Goal: Task Accomplishment & Management: Use online tool/utility

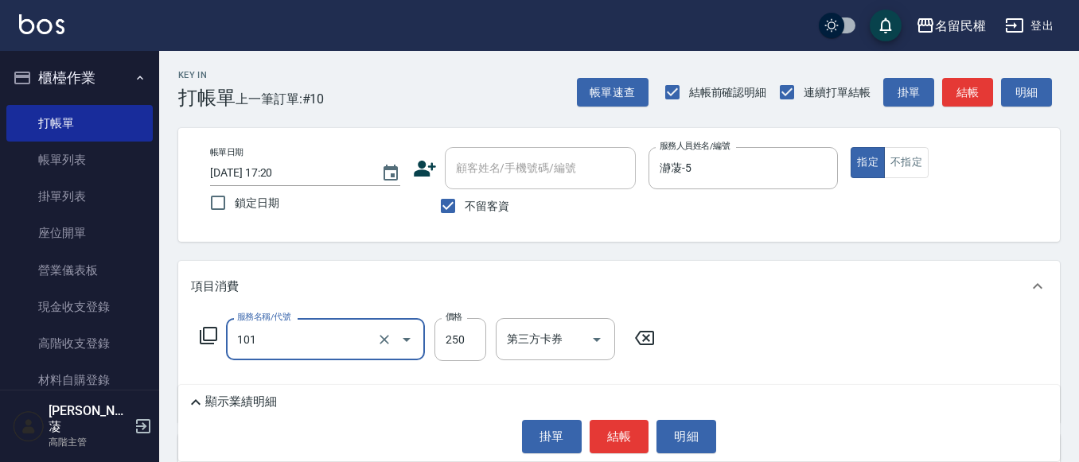
type input "不指定洗髮(101)"
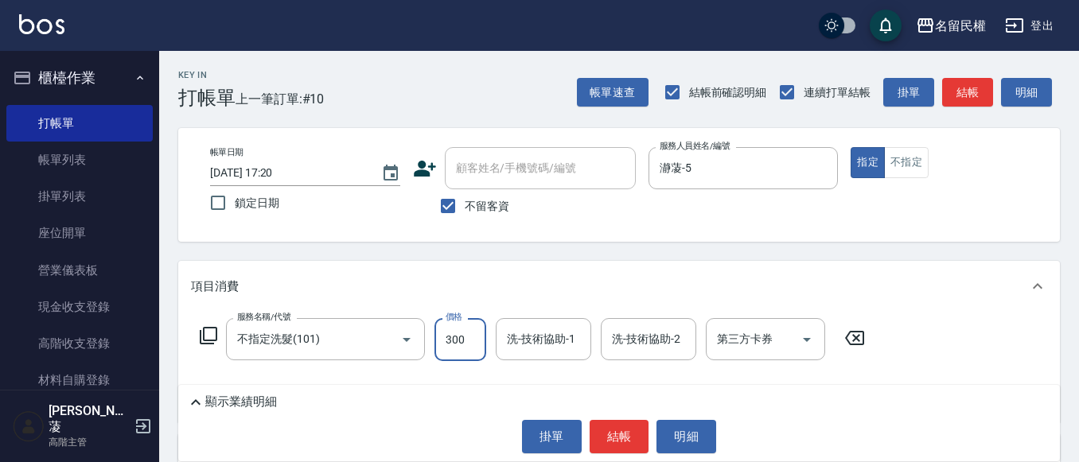
type input "300"
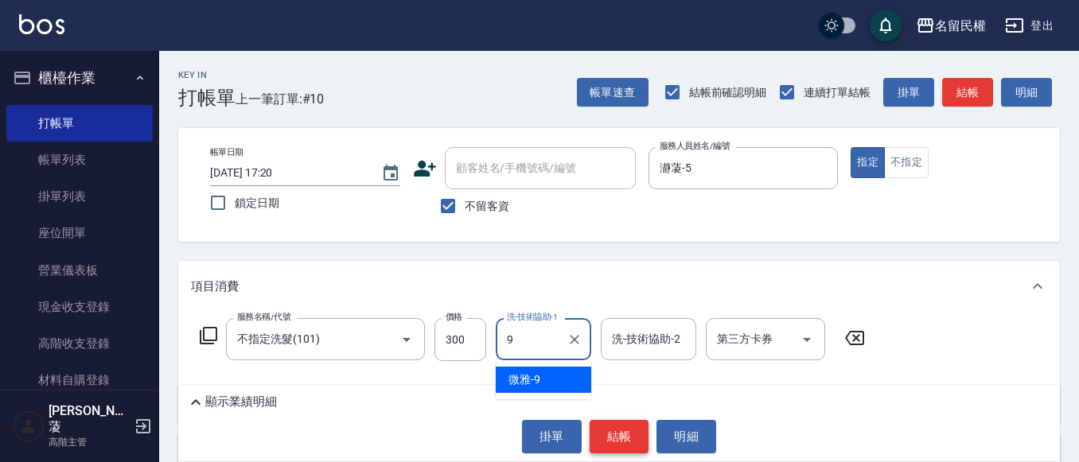
type input "微雅-9"
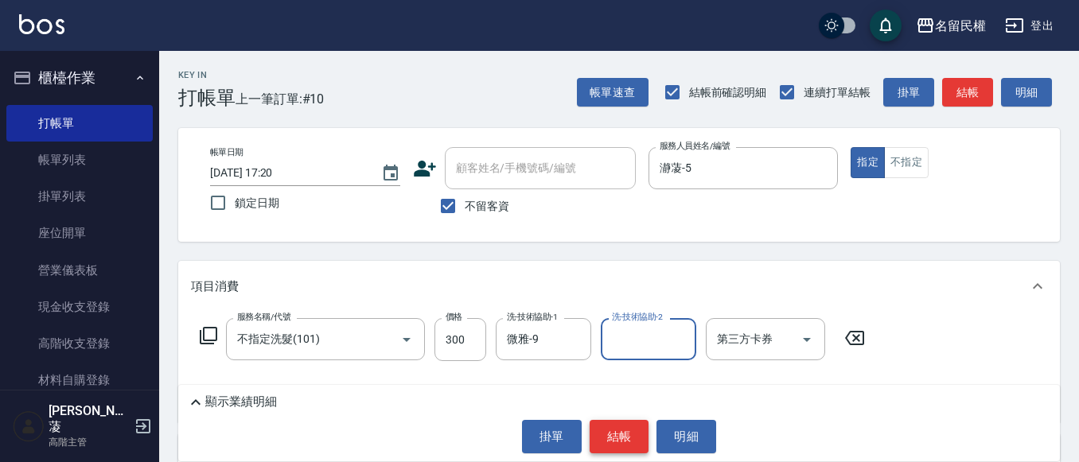
drag, startPoint x: 603, startPoint y: 446, endPoint x: 596, endPoint y: 442, distance: 8.2
click at [603, 443] on button "結帳" at bounding box center [620, 436] width 60 height 33
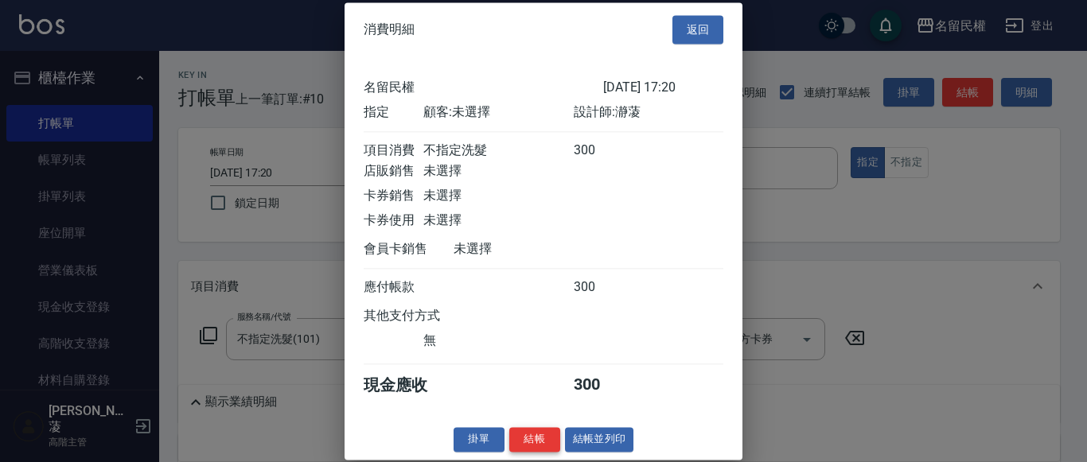
scroll to position [21, 0]
click at [545, 441] on button "結帳" at bounding box center [534, 439] width 51 height 25
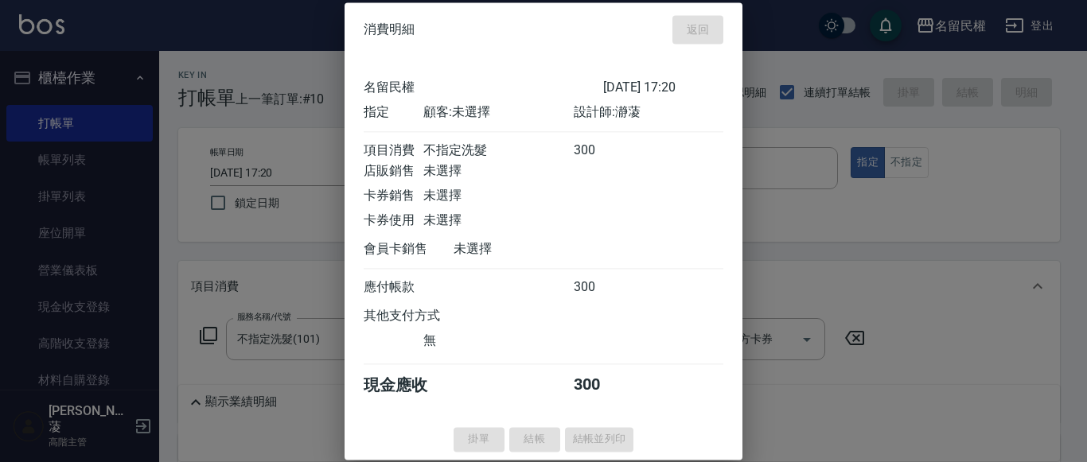
type input "[DATE] 18:53"
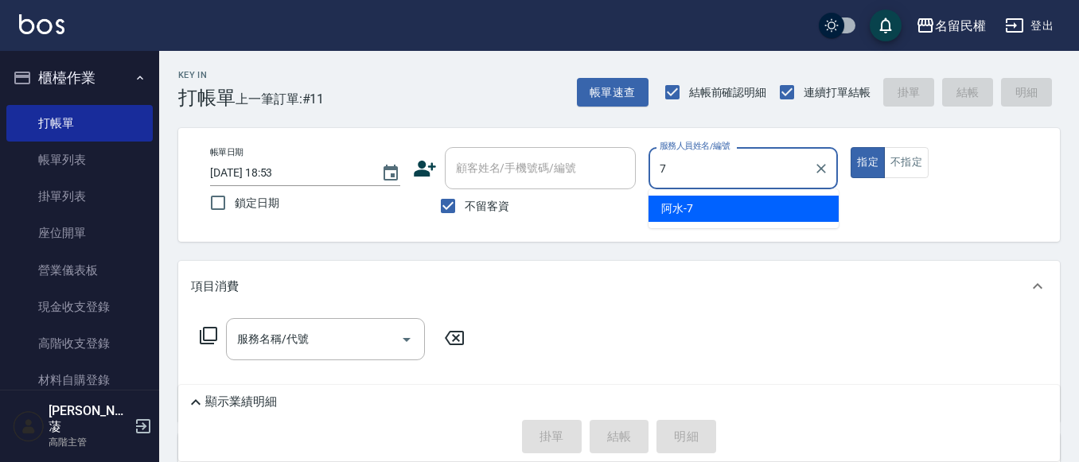
type input "阿水-7"
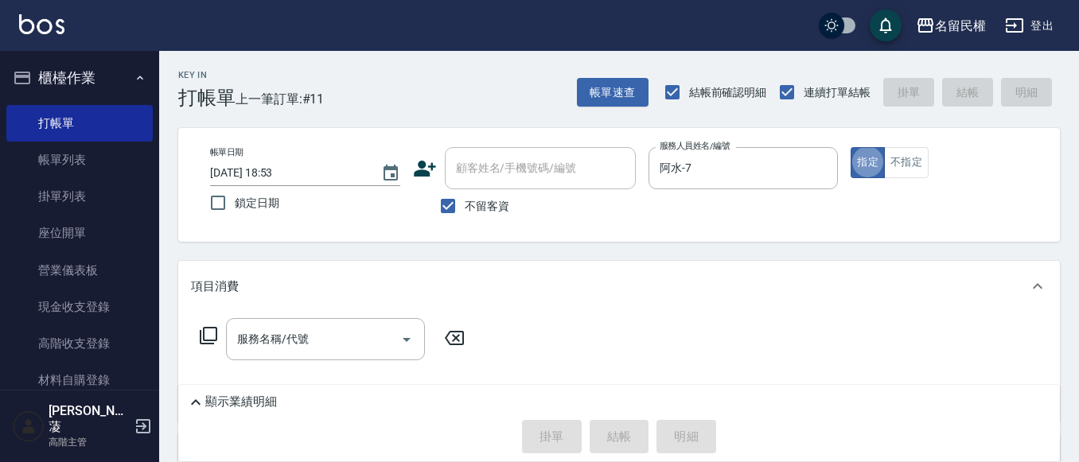
type button "true"
click at [294, 332] on input "服務名稱/代號" at bounding box center [313, 339] width 161 height 28
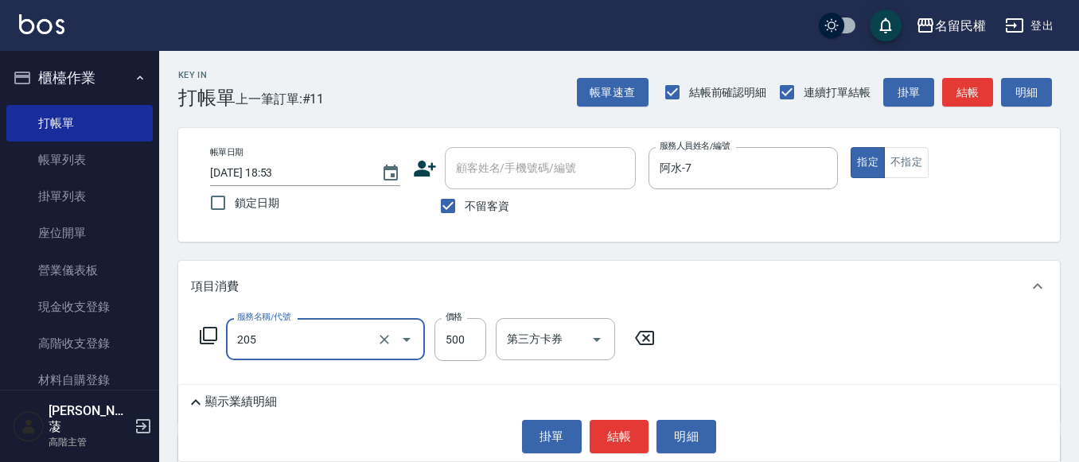
type input "指定洗剪(205)"
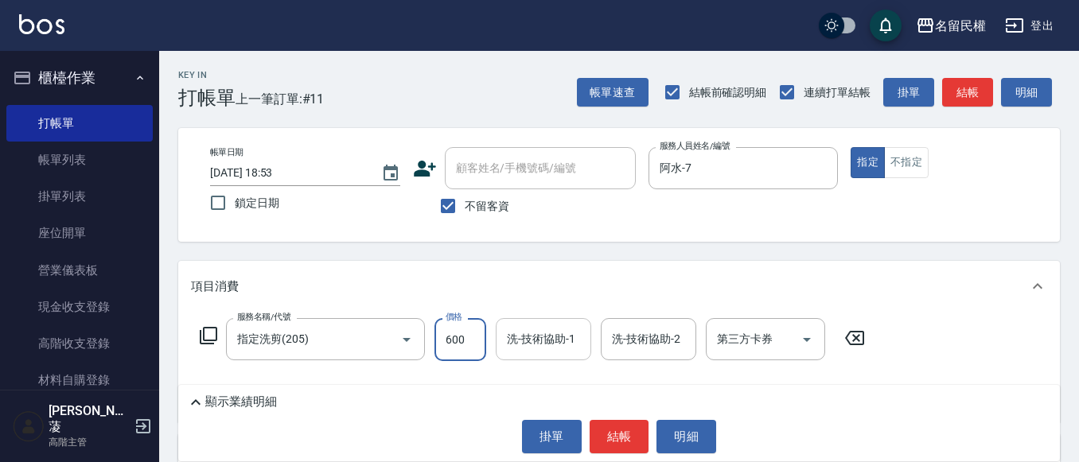
type input "600"
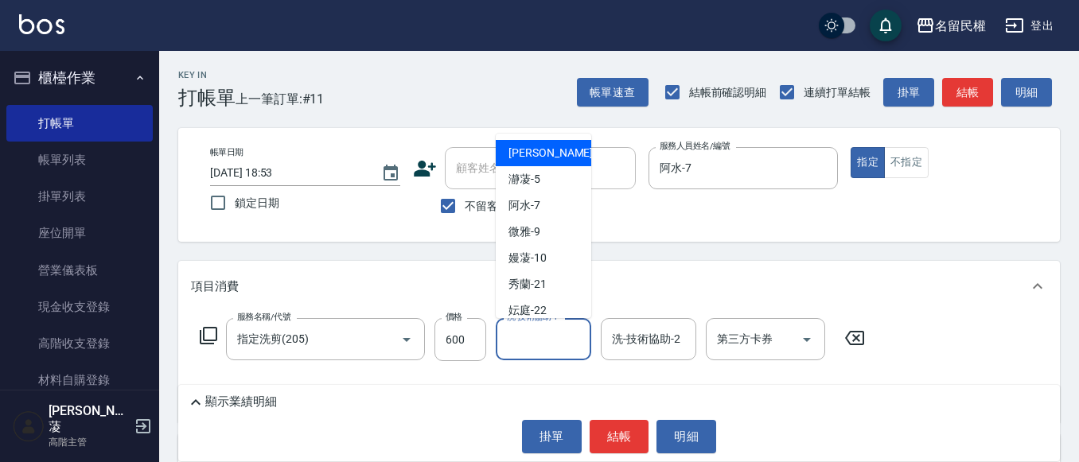
click at [542, 336] on div "洗-技術協助-1 洗-技術協助-1" at bounding box center [543, 339] width 95 height 42
type input "阿水-7"
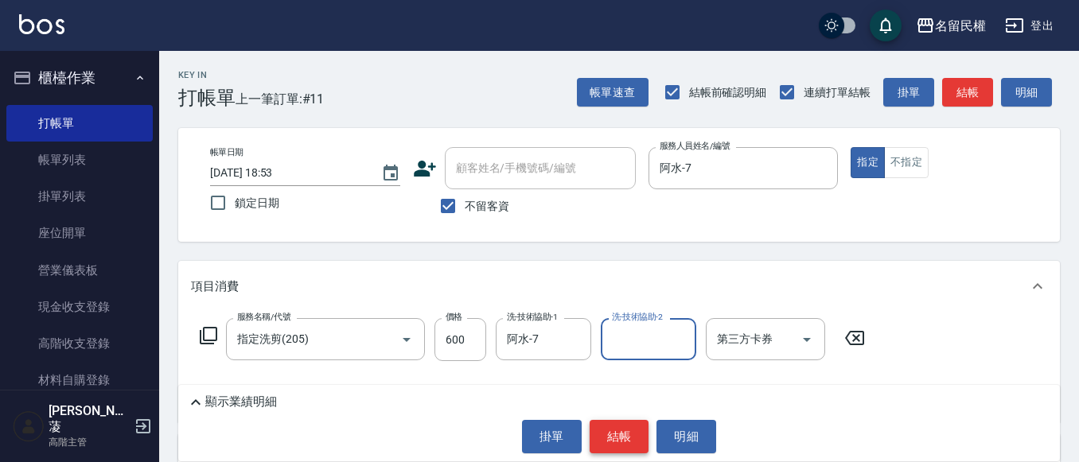
click at [625, 436] on button "結帳" at bounding box center [620, 436] width 60 height 33
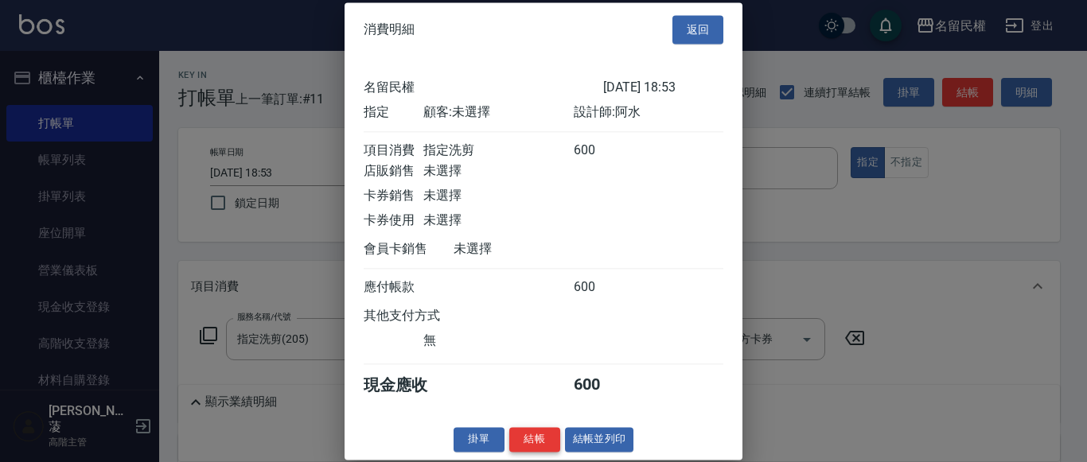
click at [538, 442] on button "結帳" at bounding box center [534, 439] width 51 height 25
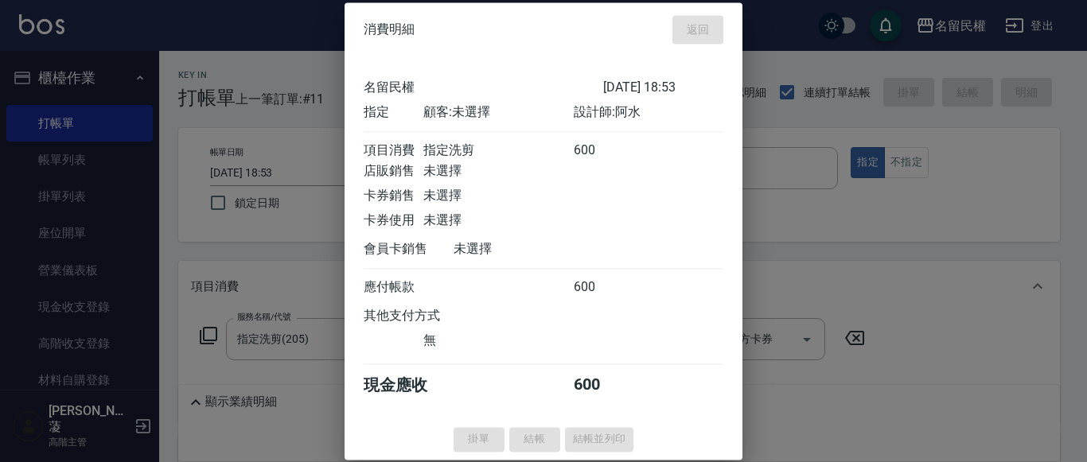
type input "[DATE] 19:17"
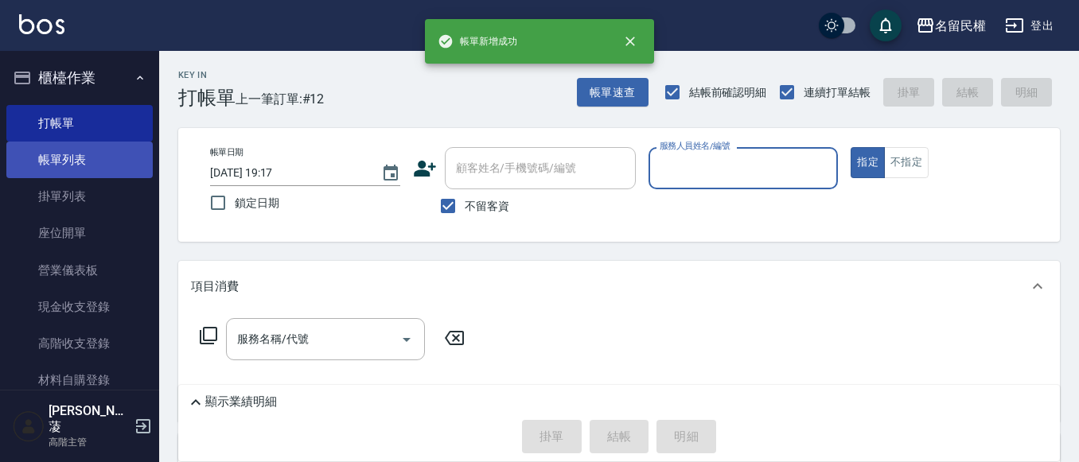
click at [56, 150] on link "帳單列表" at bounding box center [79, 160] width 146 height 37
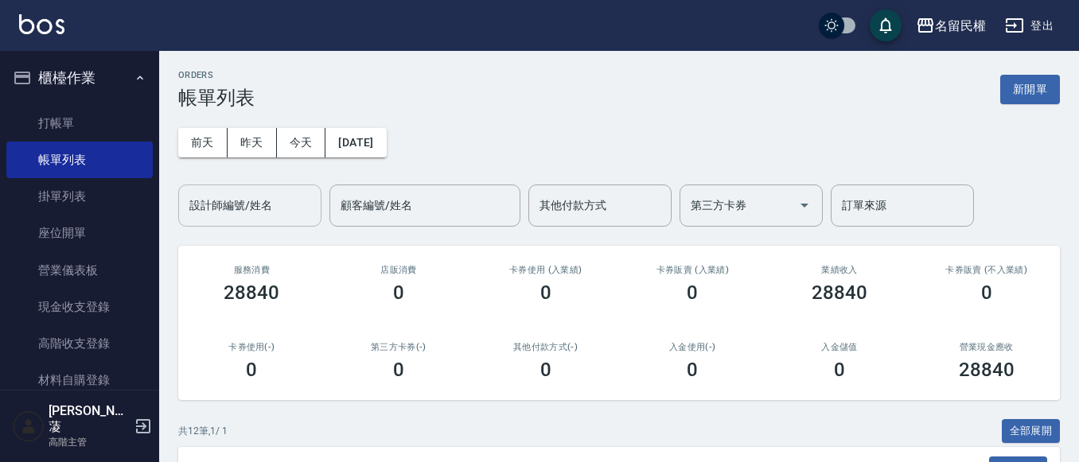
click at [263, 214] on input "設計師編號/姓名" at bounding box center [249, 206] width 129 height 28
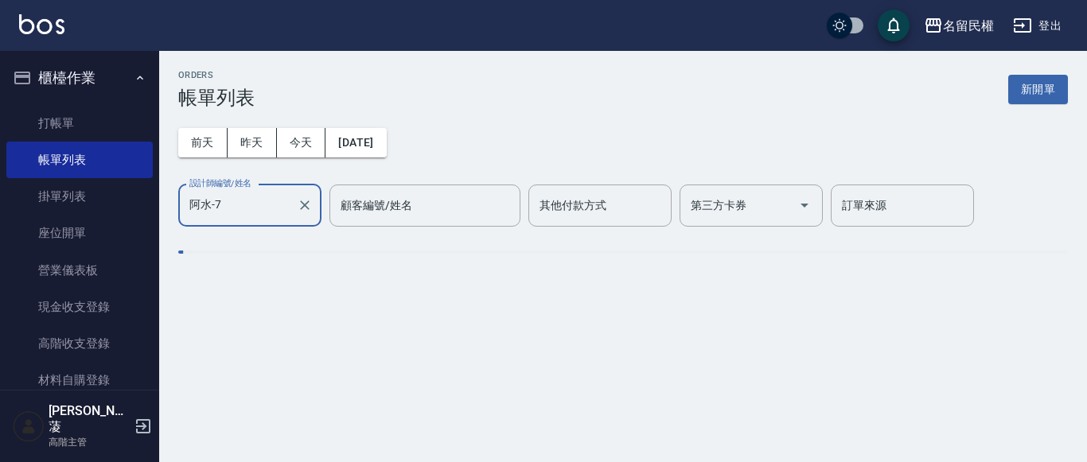
type input "阿水-7"
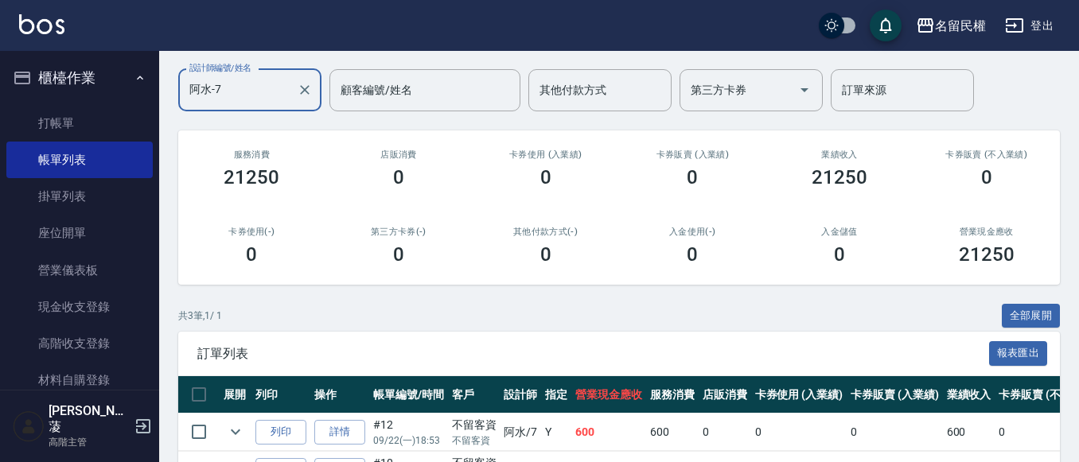
scroll to position [239, 0]
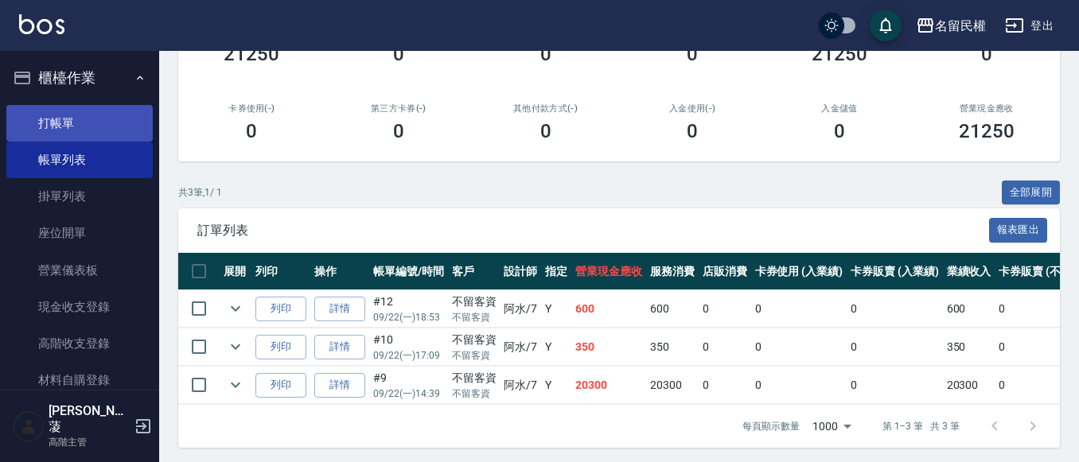
click at [54, 113] on link "打帳單" at bounding box center [79, 123] width 146 height 37
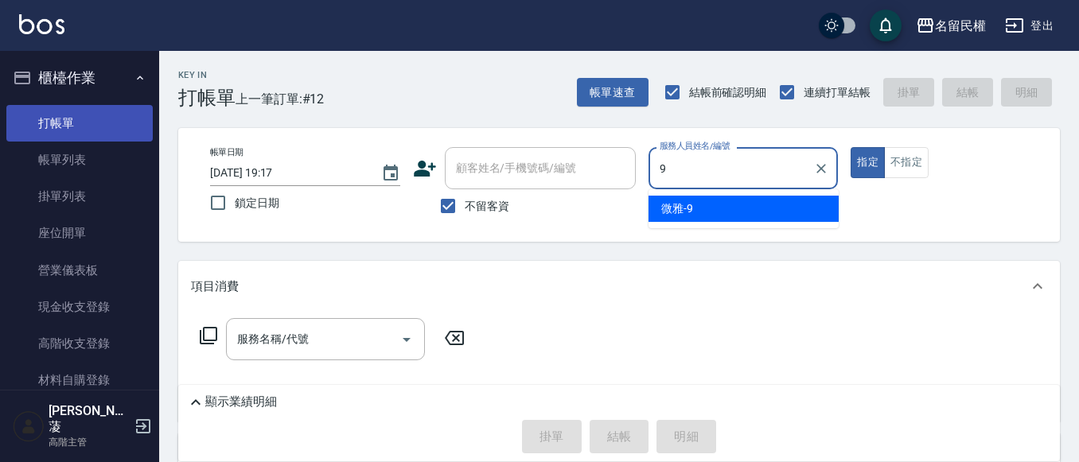
type input "微雅-9"
type button "true"
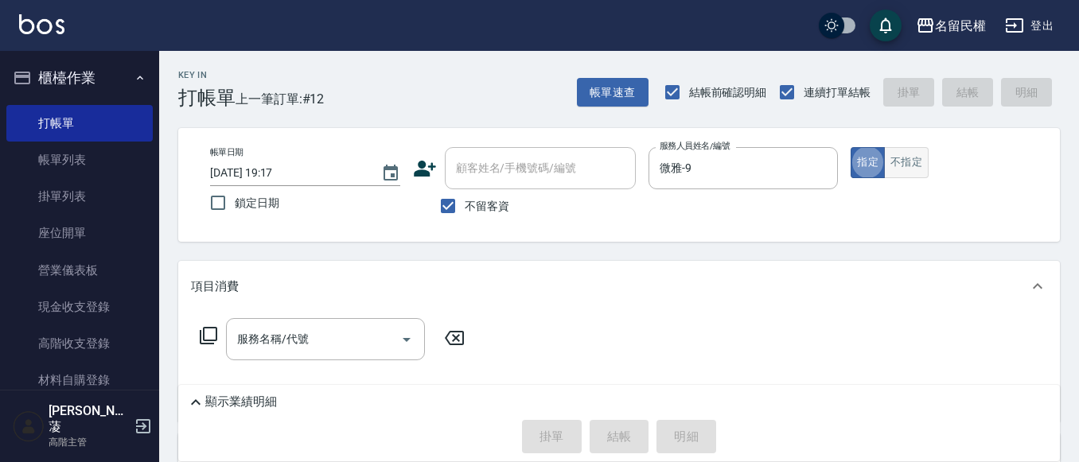
click at [907, 154] on button "不指定" at bounding box center [906, 162] width 45 height 31
click at [299, 341] on input "服務名稱/代號" at bounding box center [313, 339] width 161 height 28
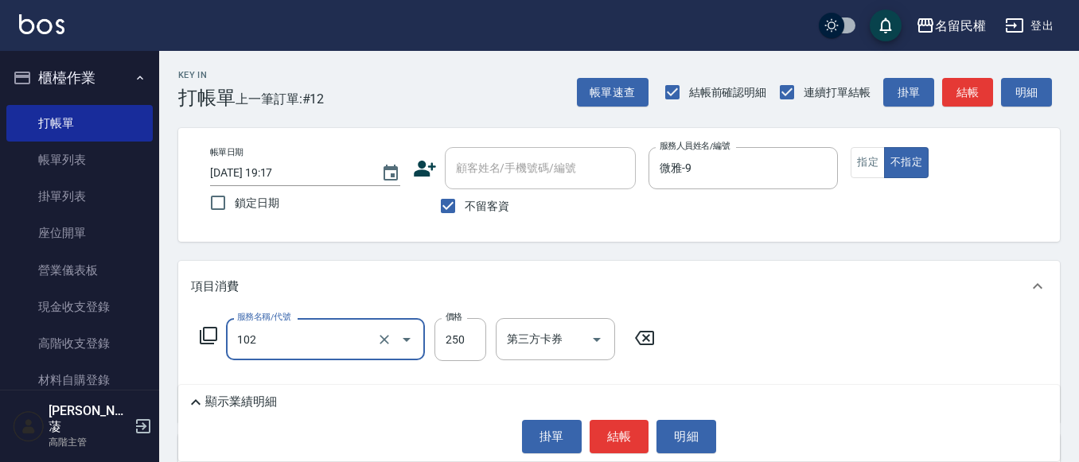
type input "指定洗髮(102)"
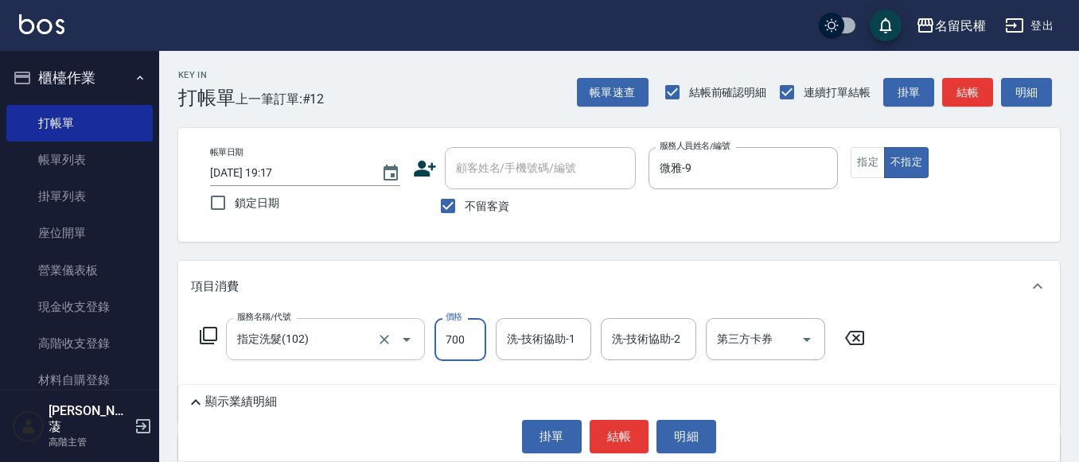
type input "700"
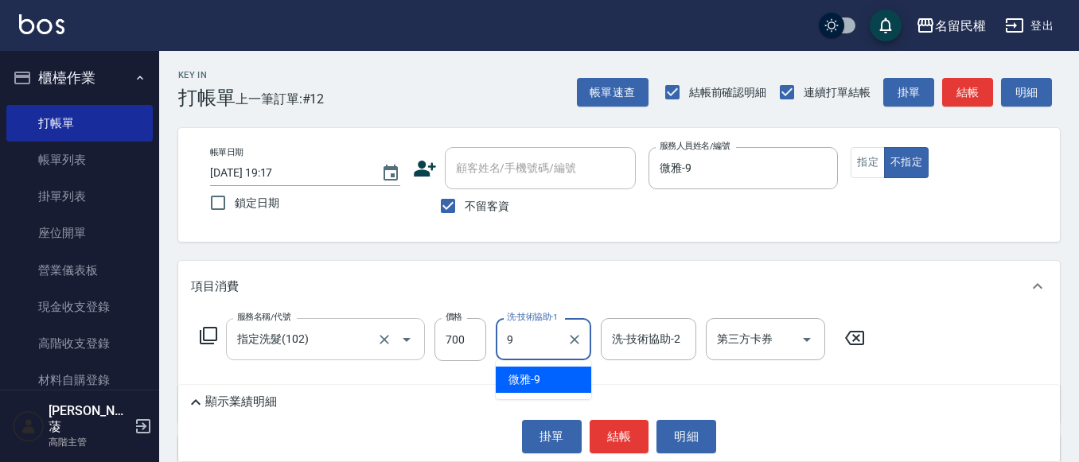
type input "微雅-9"
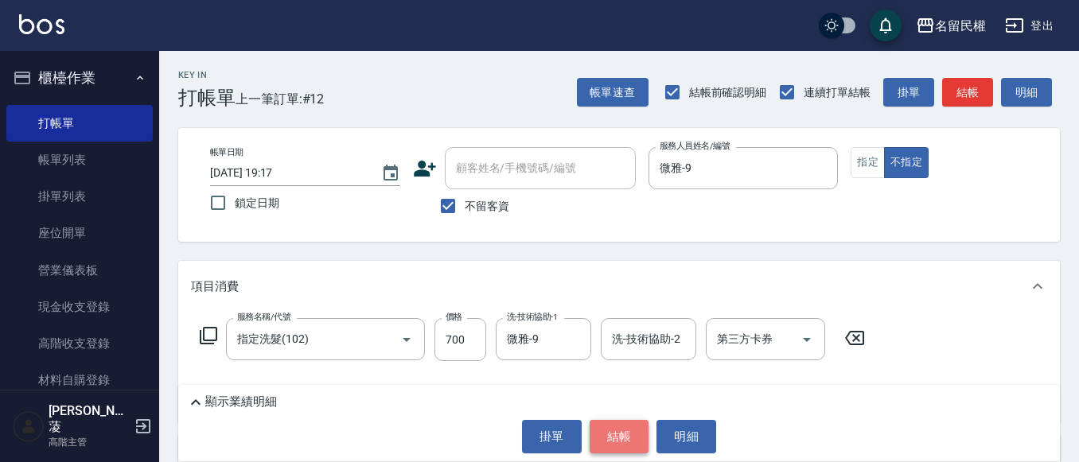
click at [624, 444] on button "結帳" at bounding box center [620, 436] width 60 height 33
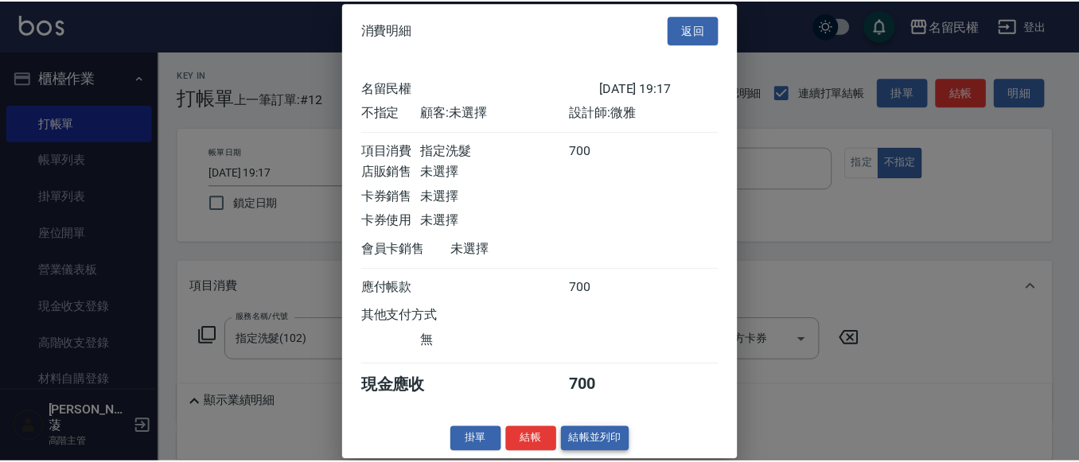
scroll to position [21, 0]
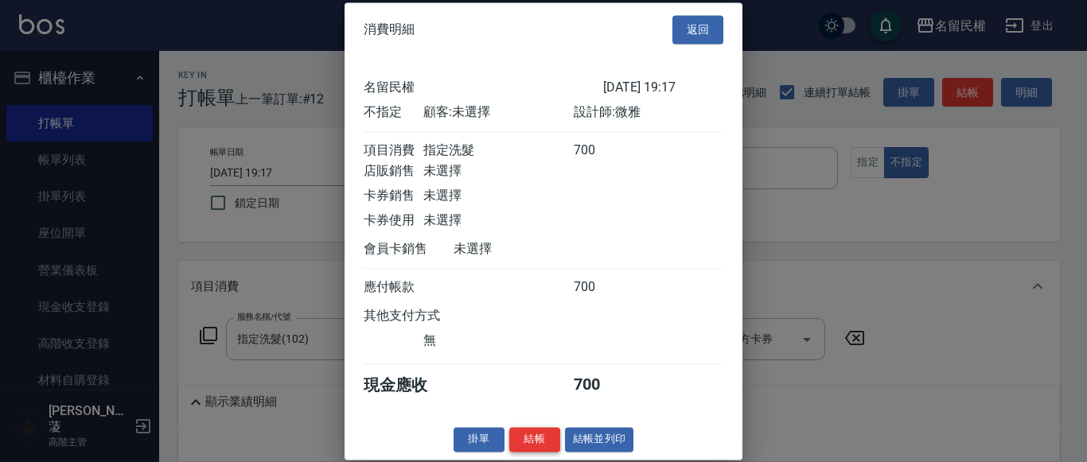
click at [540, 440] on button "結帳" at bounding box center [534, 439] width 51 height 25
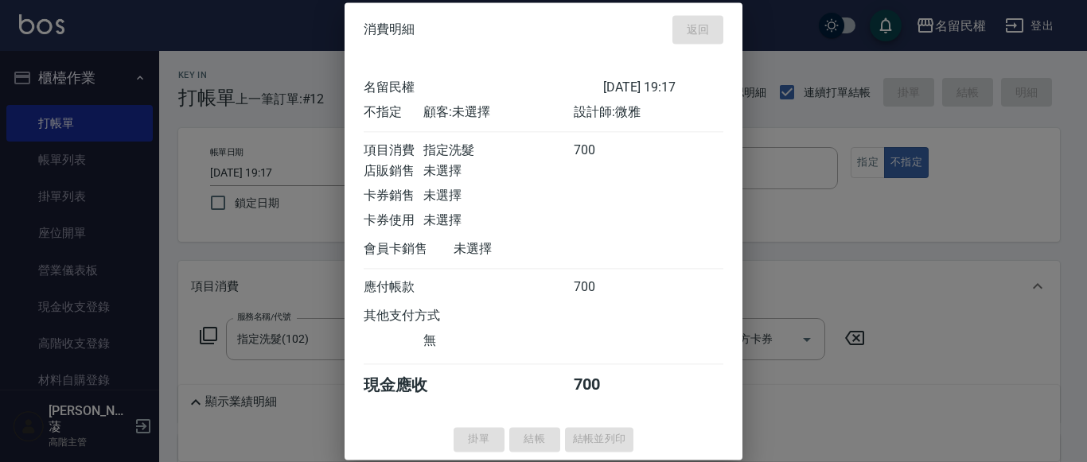
type input "[DATE] 19:21"
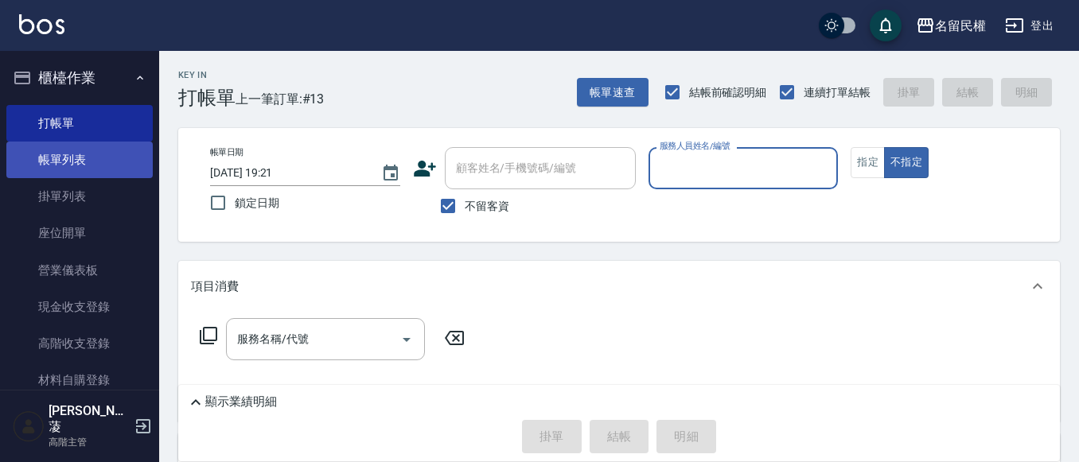
click at [48, 166] on link "帳單列表" at bounding box center [79, 160] width 146 height 37
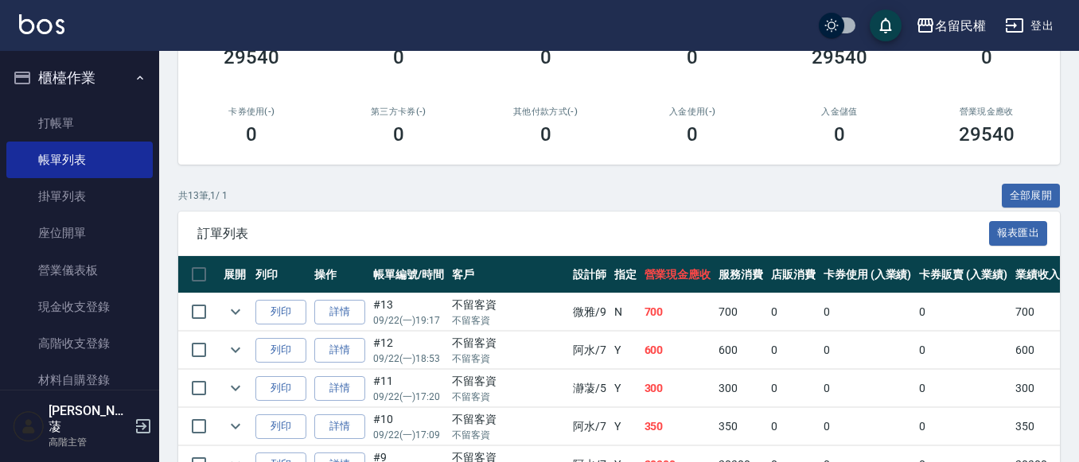
scroll to position [80, 0]
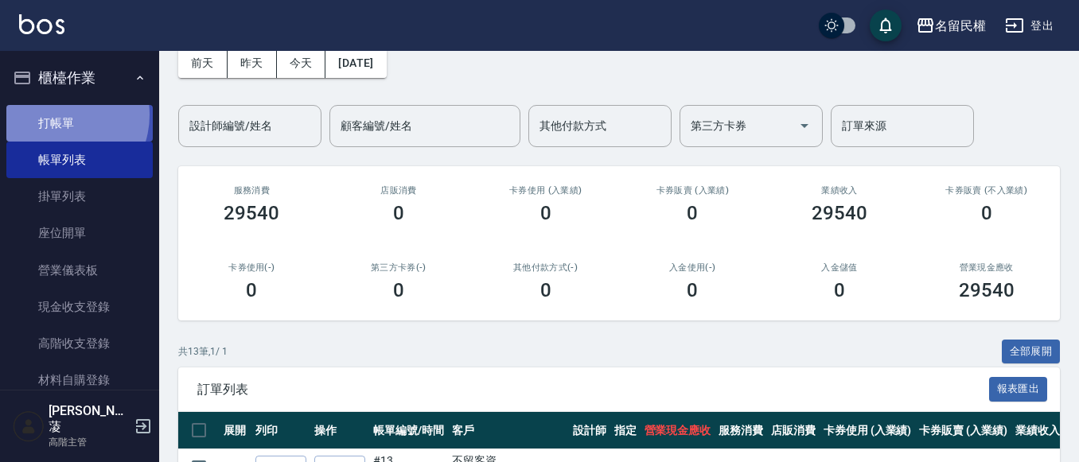
click at [60, 115] on link "打帳單" at bounding box center [79, 123] width 146 height 37
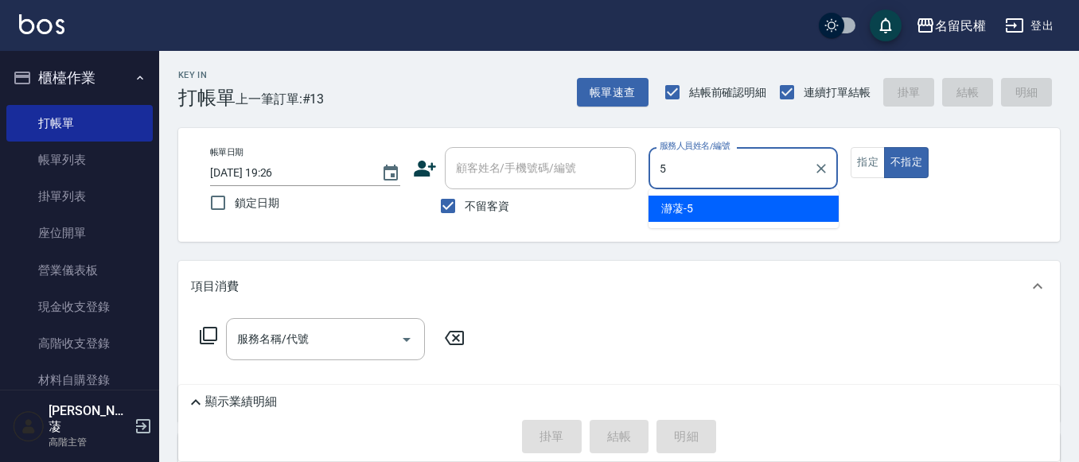
type input "瀞蓤-5"
type button "false"
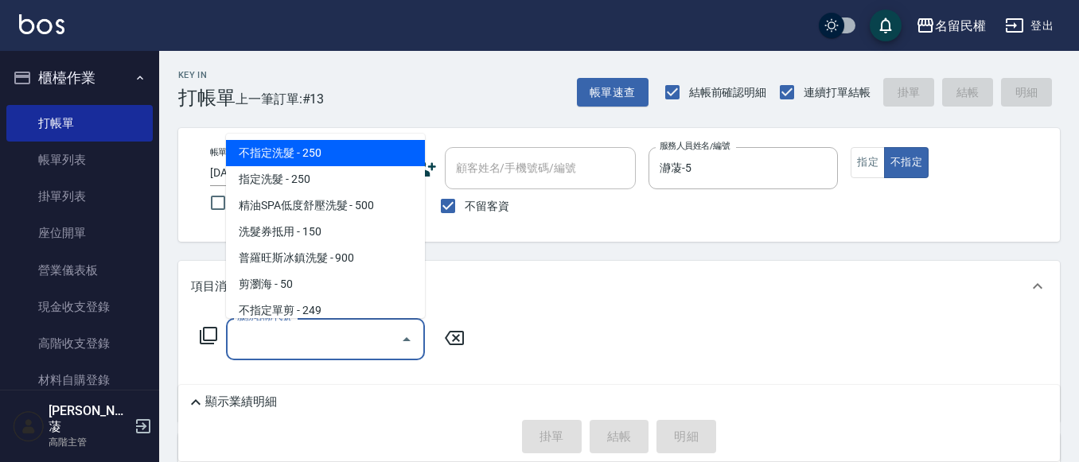
click at [314, 345] on input "服務名稱/代號" at bounding box center [313, 339] width 161 height 28
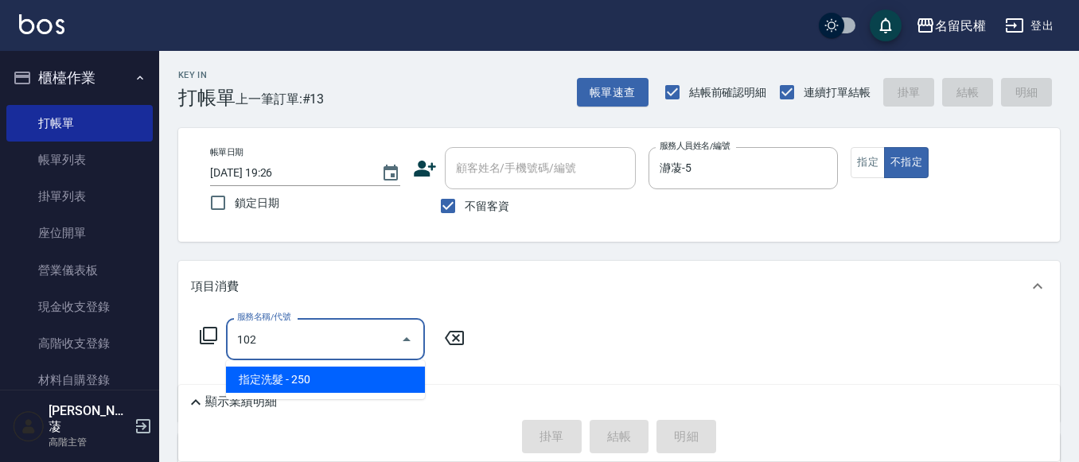
type input "指定洗髮(102)"
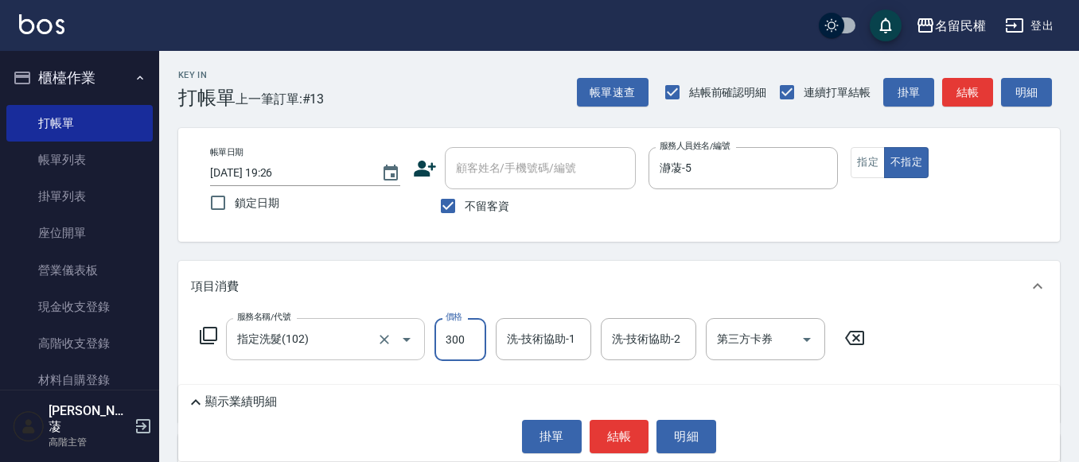
type input "300"
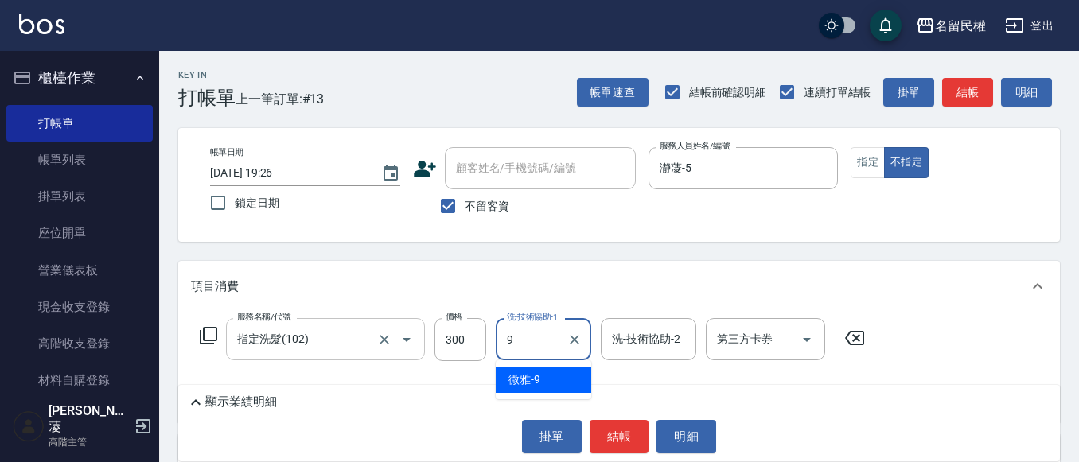
type input "微雅-9"
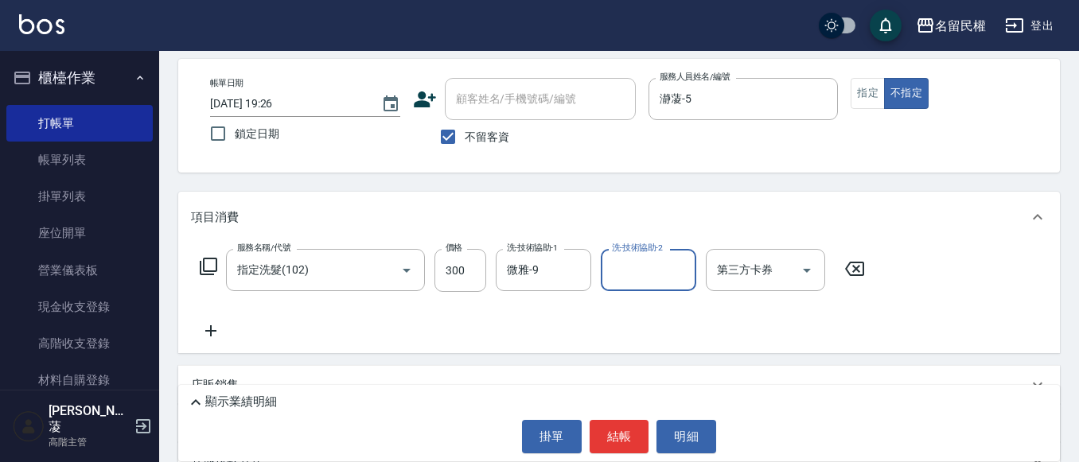
scroll to position [159, 0]
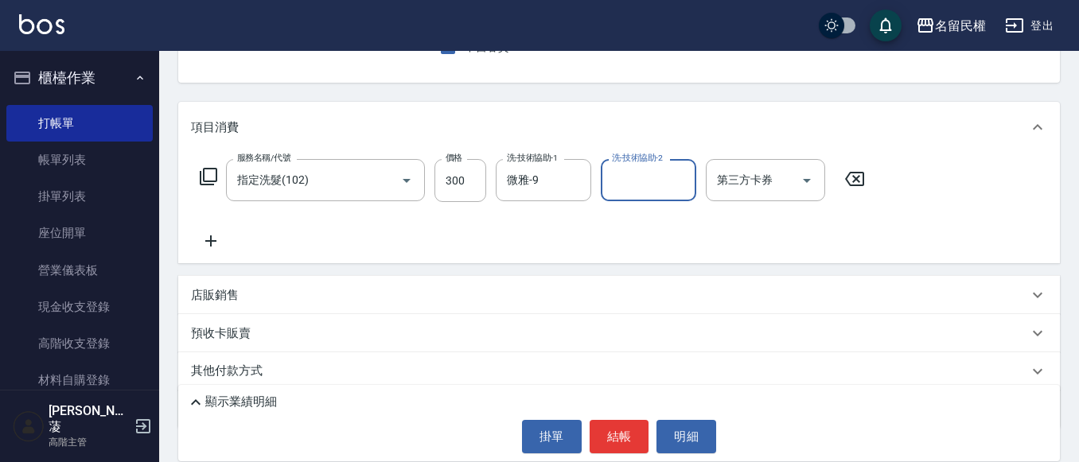
click at [214, 253] on div "服務名稱/代號 指定洗髮(102) 服務名稱/代號 價格 300 價格 洗-技術協助-1 微雅-9 洗-技術協助-1 洗-技術協助-2 洗-技術協助-2 第三…" at bounding box center [619, 208] width 882 height 111
click at [213, 244] on icon at bounding box center [211, 241] width 40 height 19
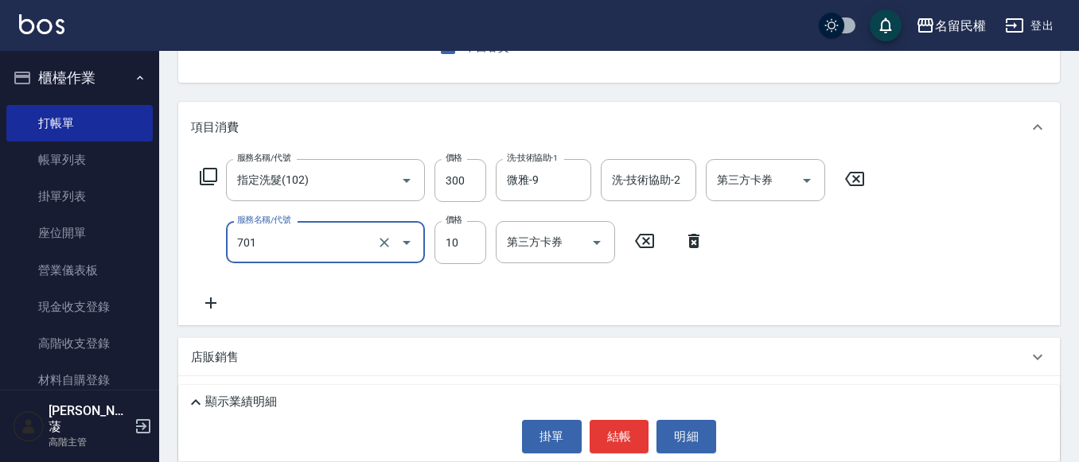
type input "潤絲(701)"
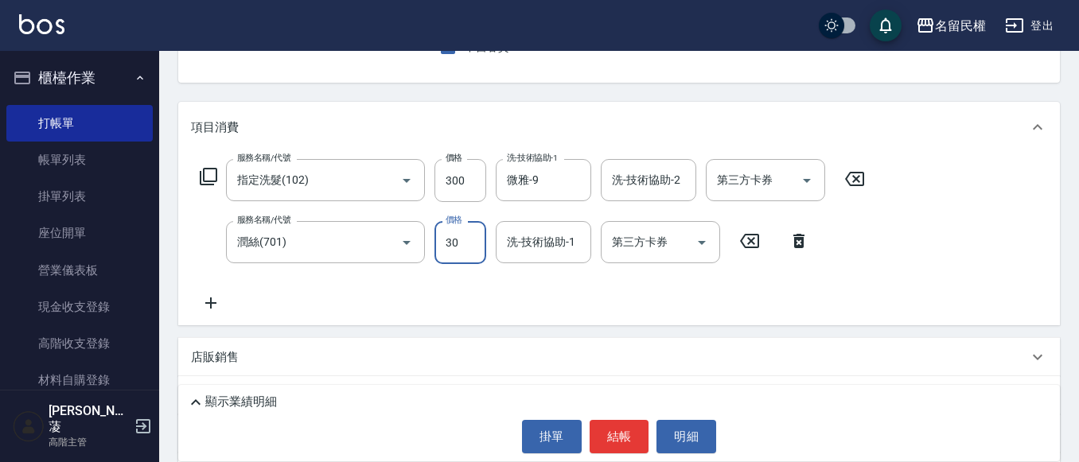
type input "30"
type input "5"
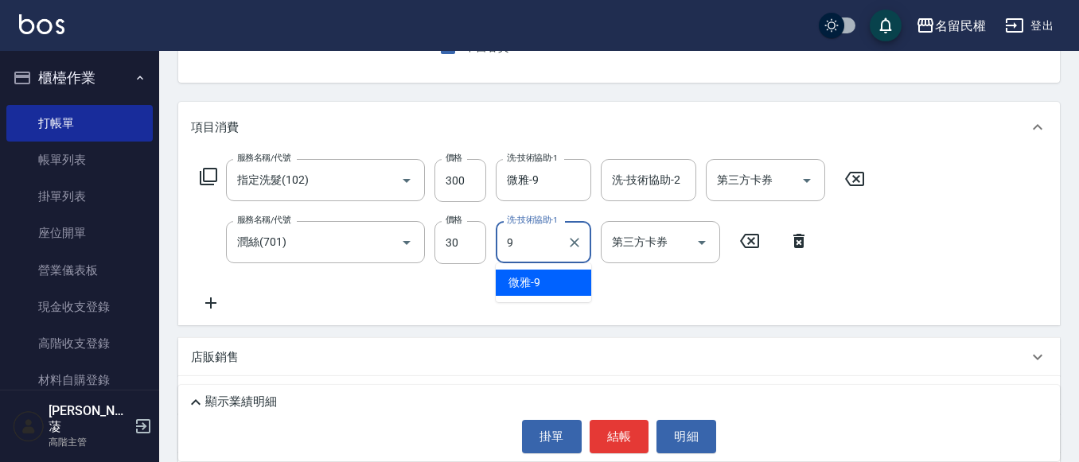
type input "微雅-9"
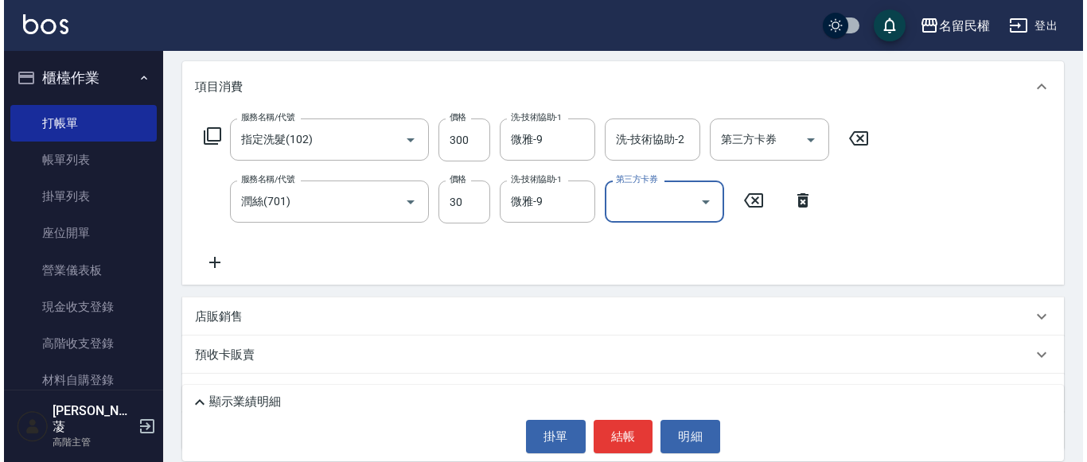
scroll to position [275, 0]
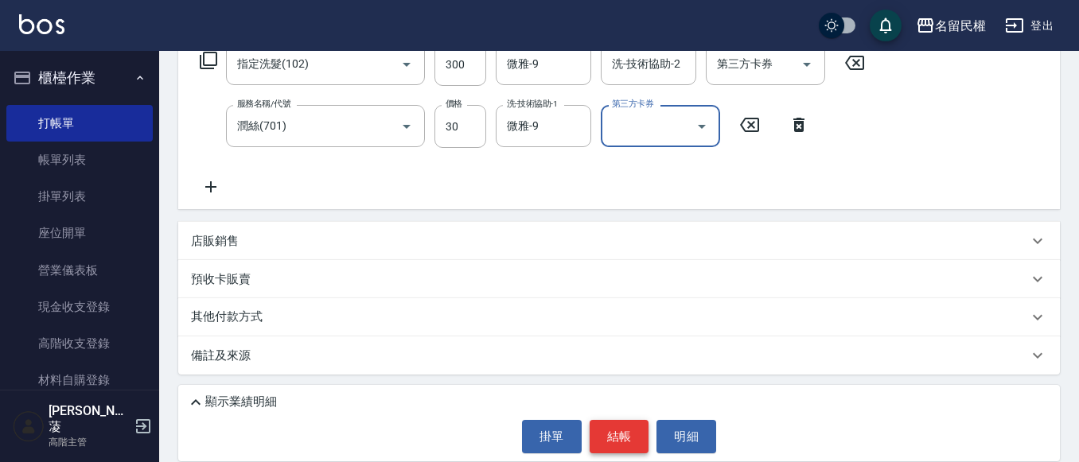
click at [617, 432] on button "結帳" at bounding box center [620, 436] width 60 height 33
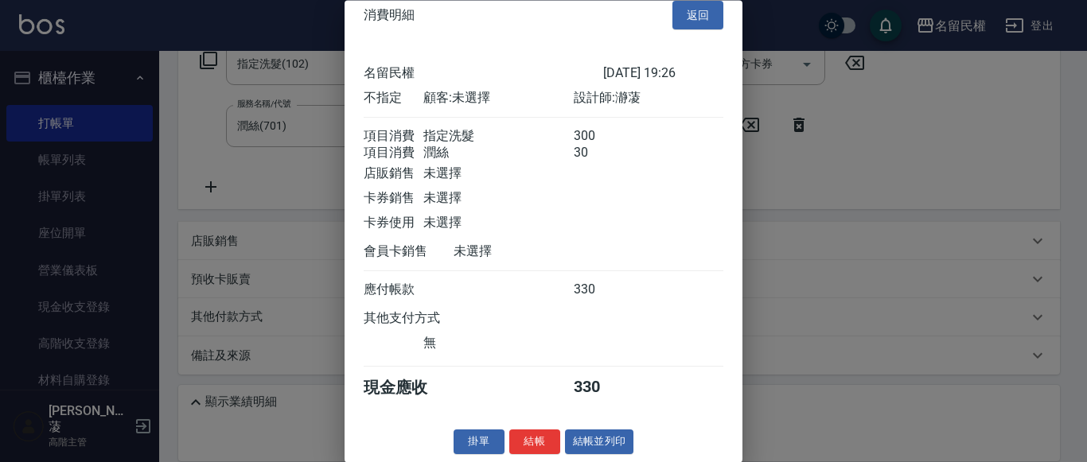
scroll to position [40, 0]
click at [532, 435] on button "結帳" at bounding box center [534, 442] width 51 height 25
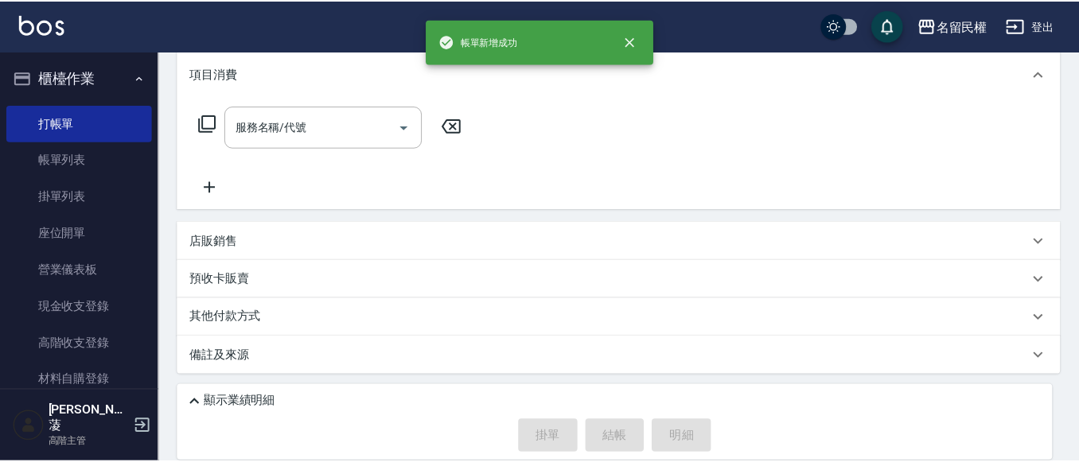
scroll to position [0, 0]
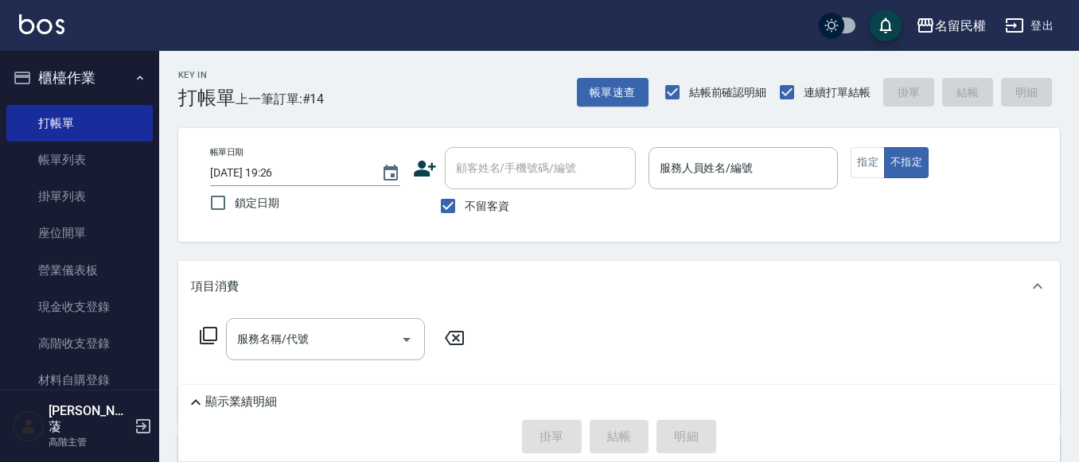
click at [402, 88] on div "Key In 打帳單 上一筆訂單:#14 帳單速查 結帳前確認明細 連續打單結帳 掛單 結帳 明細" at bounding box center [609, 80] width 901 height 58
click at [556, 213] on div "不留客資" at bounding box center [524, 205] width 223 height 33
click at [134, 81] on icon "button" at bounding box center [140, 78] width 13 height 13
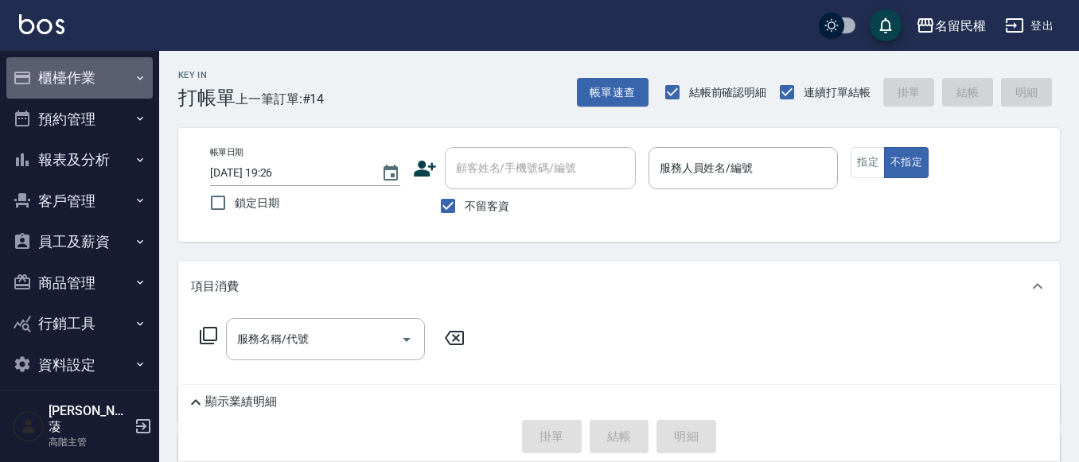
click at [134, 81] on icon "button" at bounding box center [140, 78] width 13 height 13
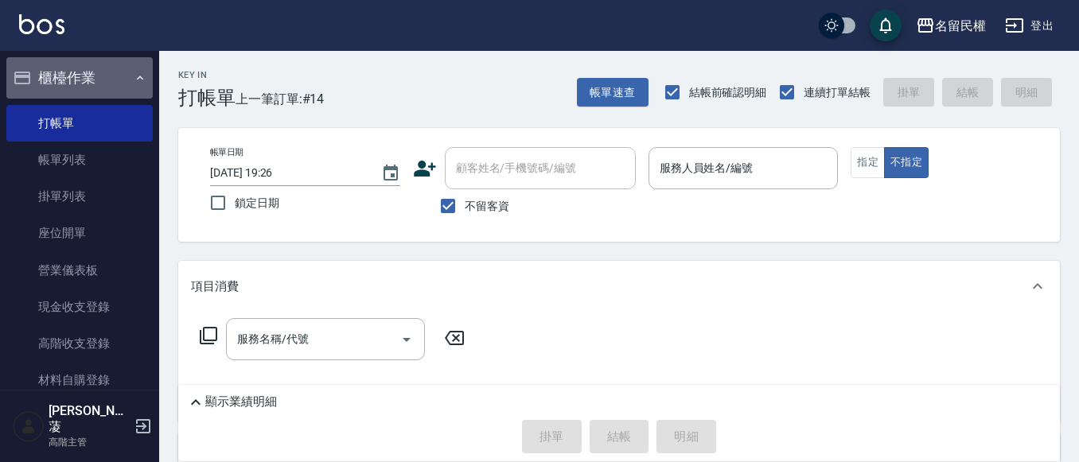
click at [134, 81] on icon "button" at bounding box center [140, 78] width 13 height 13
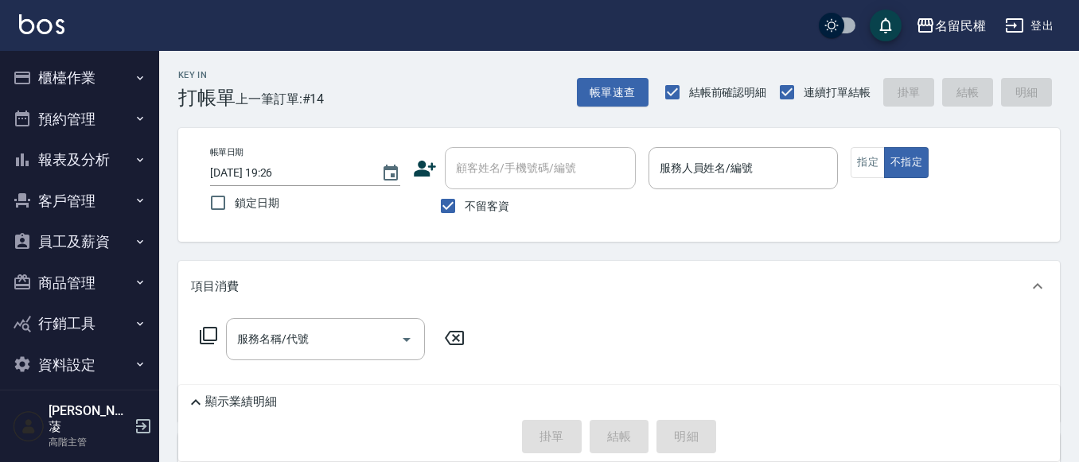
click at [611, 257] on div "Key In 打帳單 上一筆訂單:#14 帳單速查 結帳前確認明細 連續打單結帳 掛單 結帳 明細 帳單日期 [DATE] 19:26 鎖定日期 顧客姓名/手…" at bounding box center [619, 363] width 920 height 624
click at [148, 76] on button "櫃檯作業" at bounding box center [79, 77] width 146 height 41
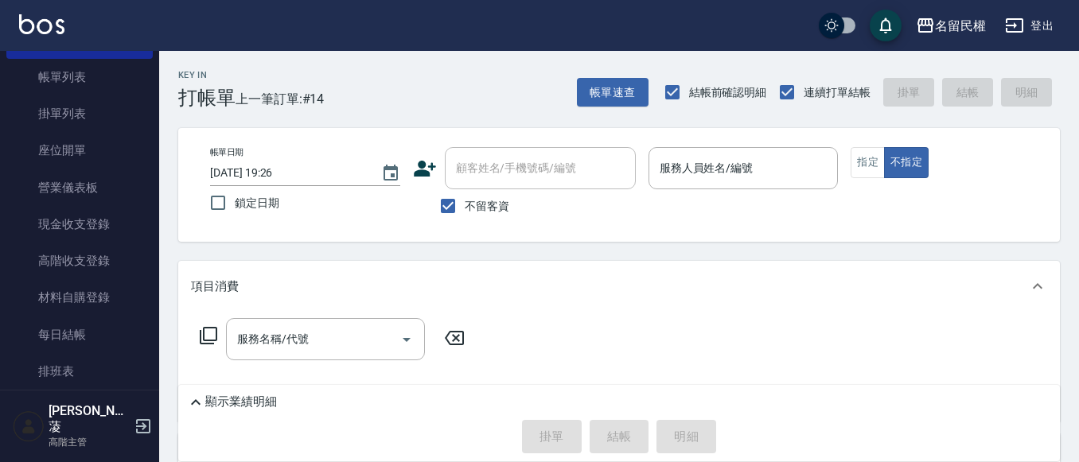
scroll to position [159, 0]
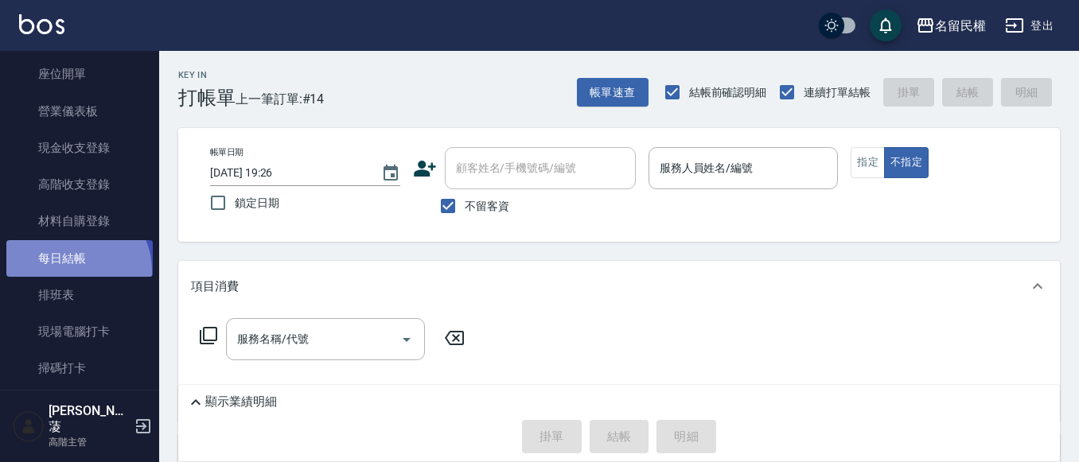
click at [73, 271] on link "每日結帳" at bounding box center [79, 258] width 146 height 37
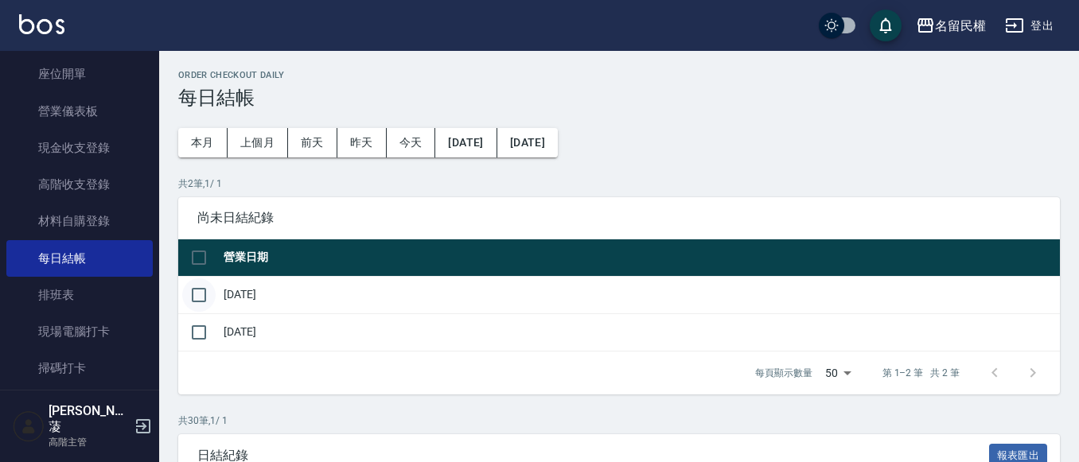
click at [197, 294] on input "checkbox" at bounding box center [198, 295] width 33 height 33
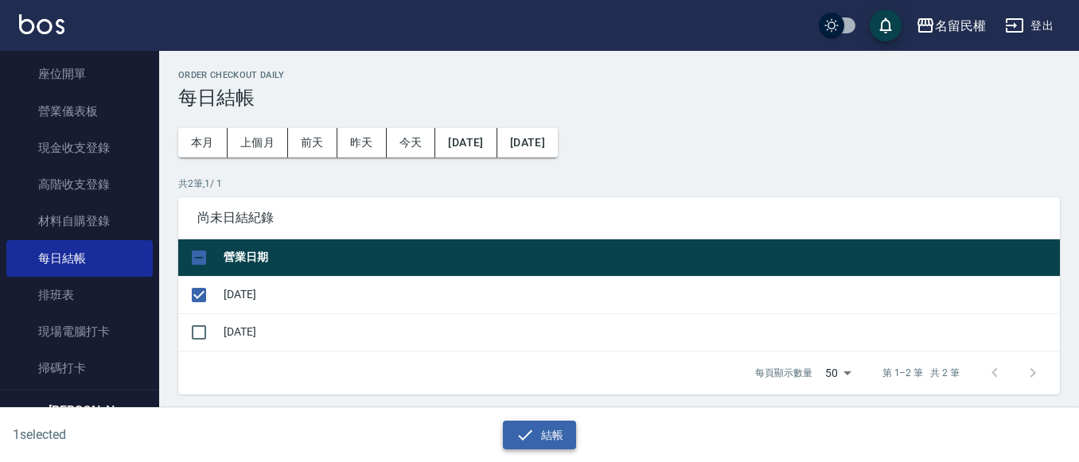
drag, startPoint x: 585, startPoint y: 441, endPoint x: 567, endPoint y: 438, distance: 17.8
click at [583, 441] on div "結帳" at bounding box center [539, 435] width 520 height 29
click at [567, 438] on button "結帳" at bounding box center [540, 435] width 74 height 29
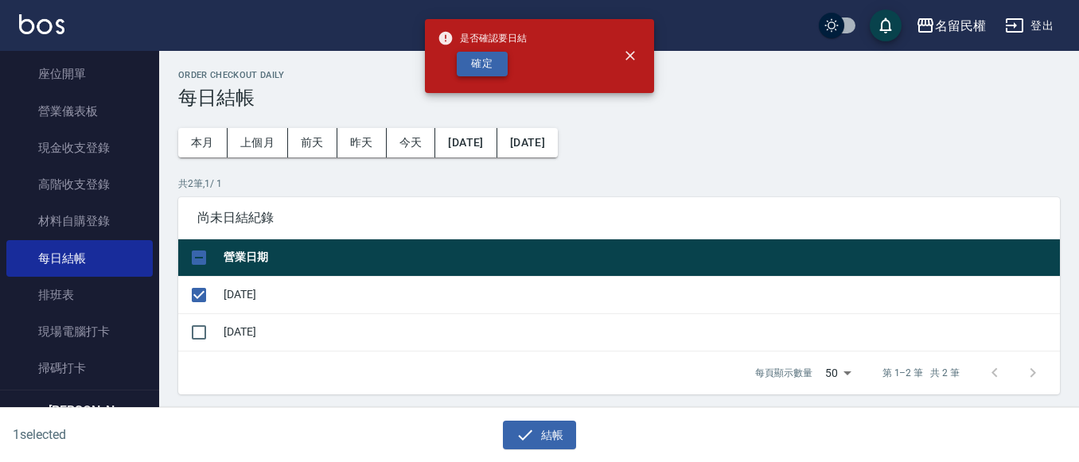
click at [495, 72] on button "確定" at bounding box center [482, 64] width 51 height 25
checkbox input "false"
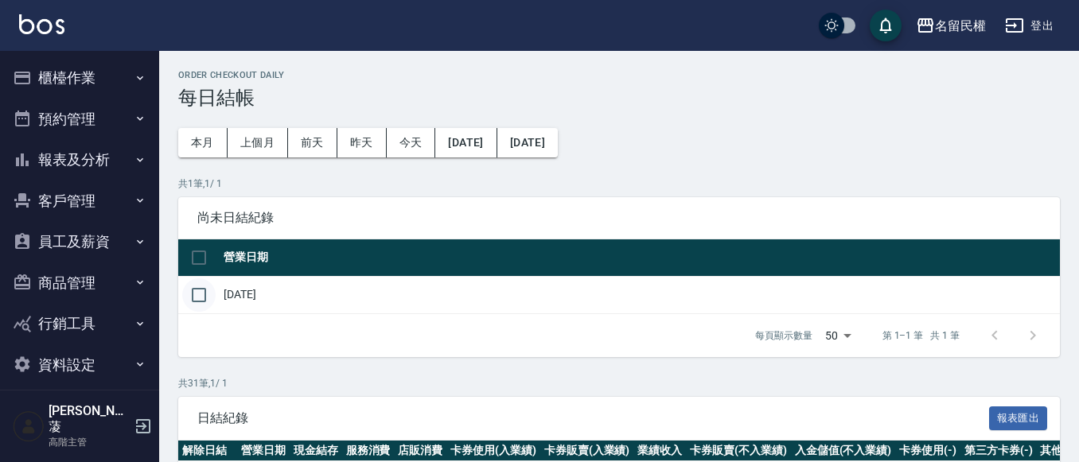
click at [203, 300] on input "checkbox" at bounding box center [198, 295] width 33 height 33
checkbox input "true"
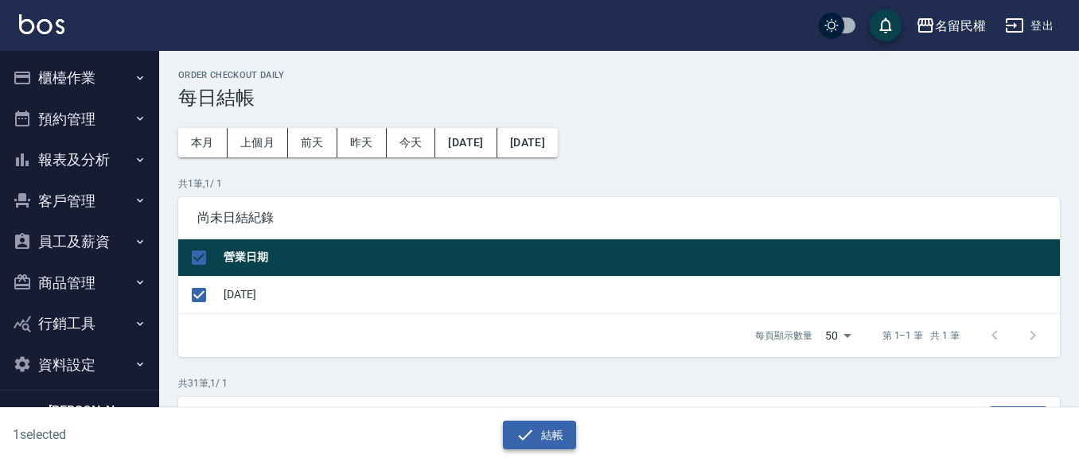
click at [551, 432] on button "結帳" at bounding box center [540, 435] width 74 height 29
click at [524, 429] on icon "button" at bounding box center [525, 435] width 19 height 19
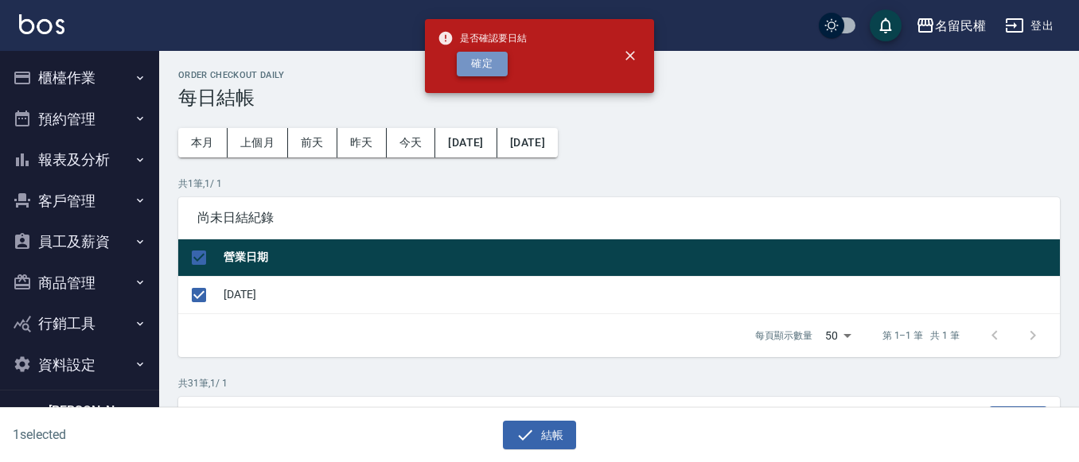
click at [501, 66] on button "確定" at bounding box center [482, 64] width 51 height 25
checkbox input "false"
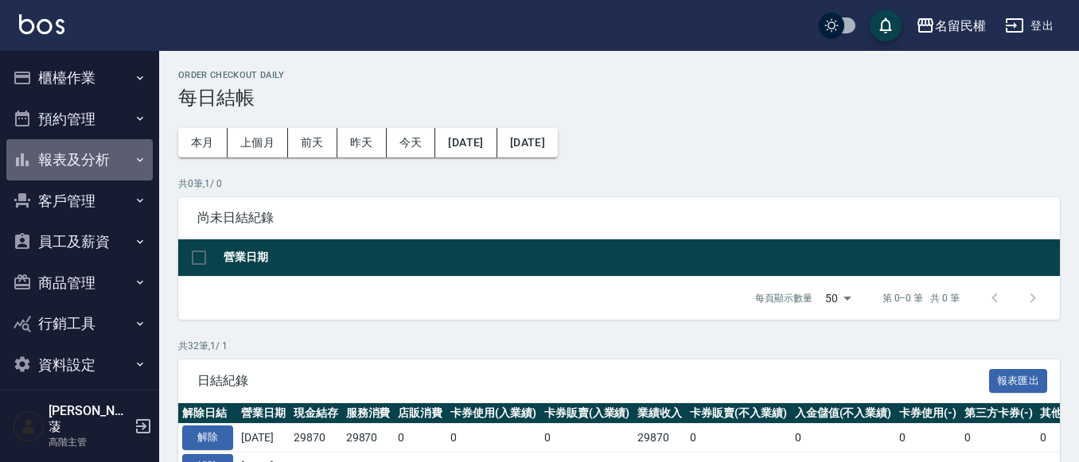
click at [96, 171] on button "報表及分析" at bounding box center [79, 159] width 146 height 41
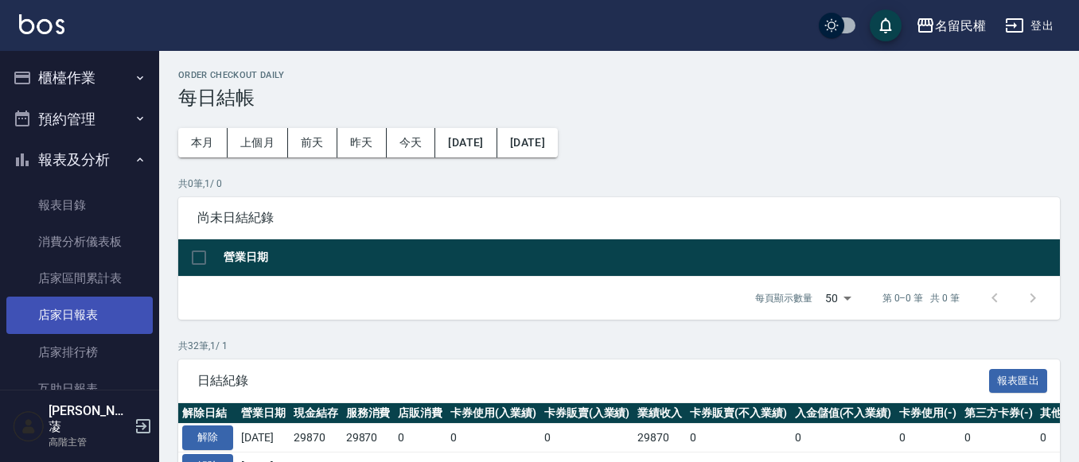
click at [100, 309] on link "店家日報表" at bounding box center [79, 315] width 146 height 37
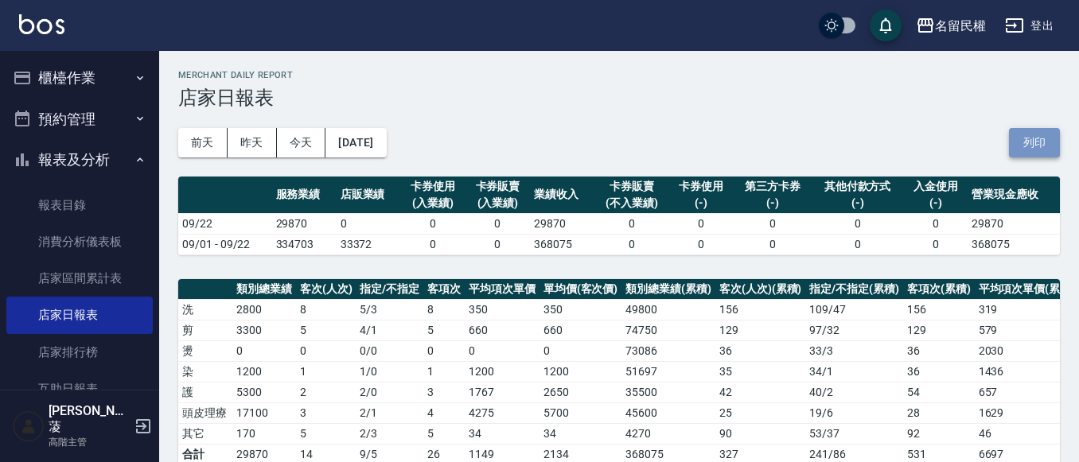
click at [1036, 138] on button "列印" at bounding box center [1034, 142] width 51 height 29
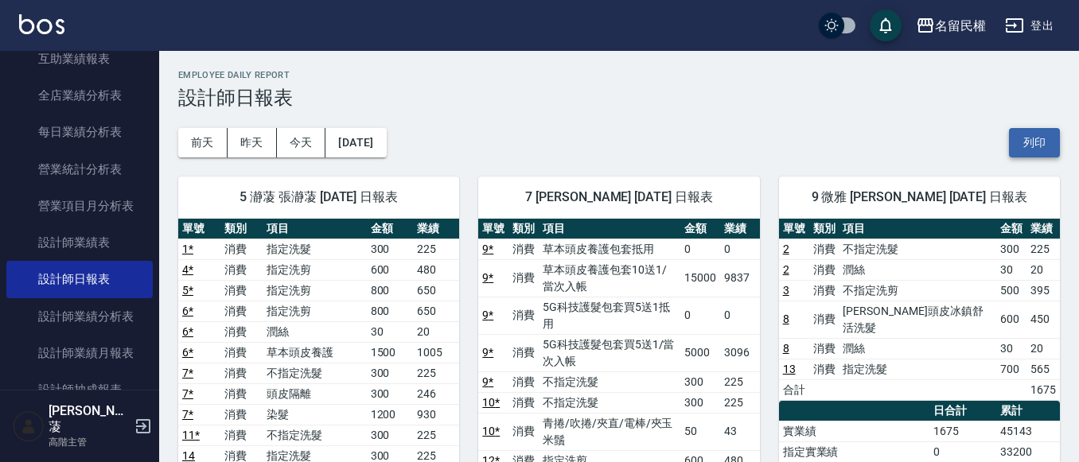
click at [1050, 133] on button "列印" at bounding box center [1034, 142] width 51 height 29
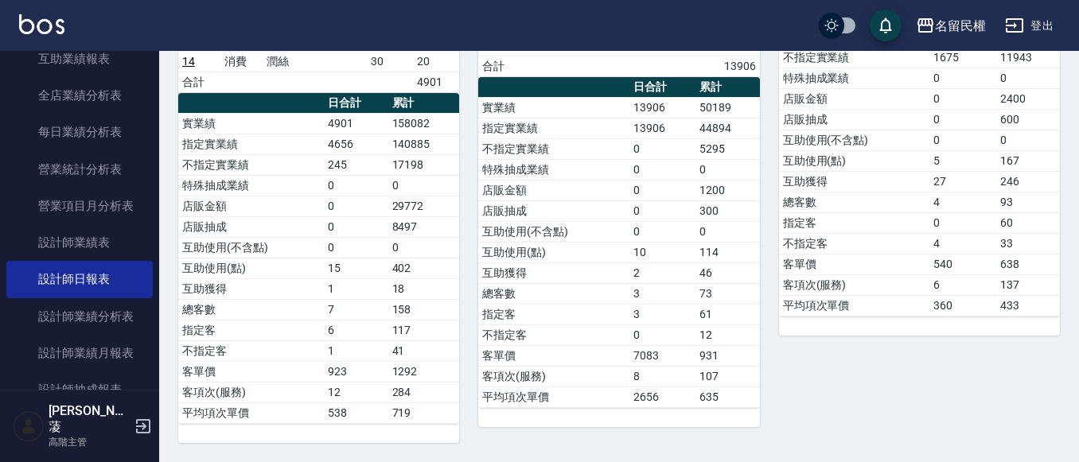
scroll to position [97, 0]
